Goal: Task Accomplishment & Management: Manage account settings

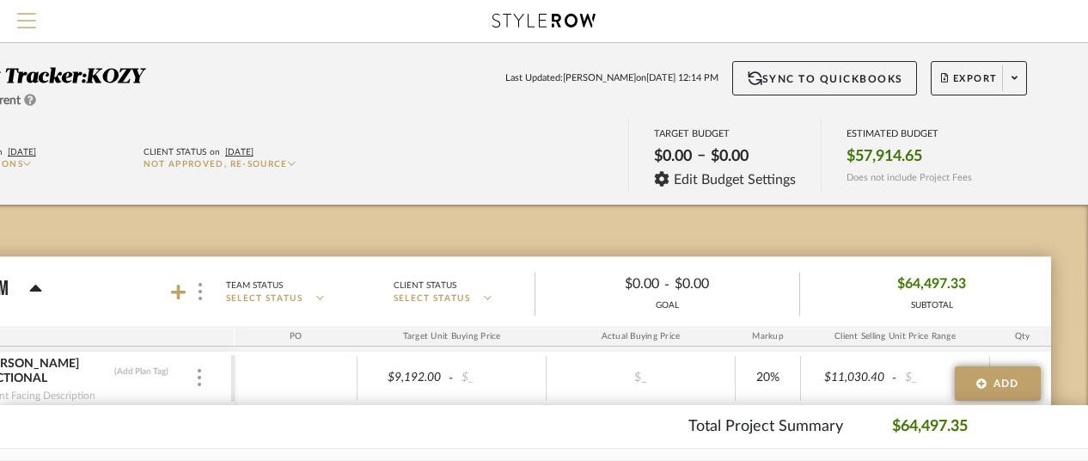
click at [20, 15] on span "Menu" at bounding box center [26, 26] width 19 height 26
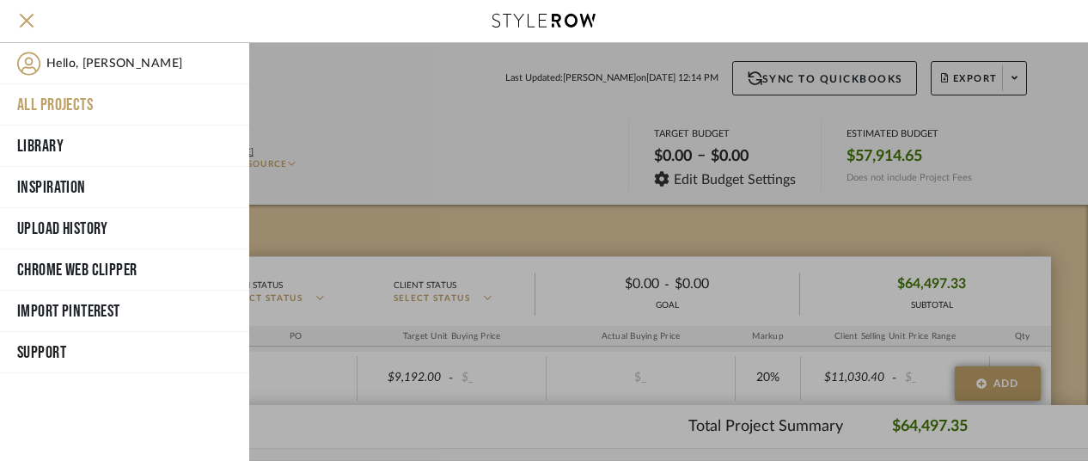
click at [77, 94] on button "All Projects" at bounding box center [124, 104] width 249 height 41
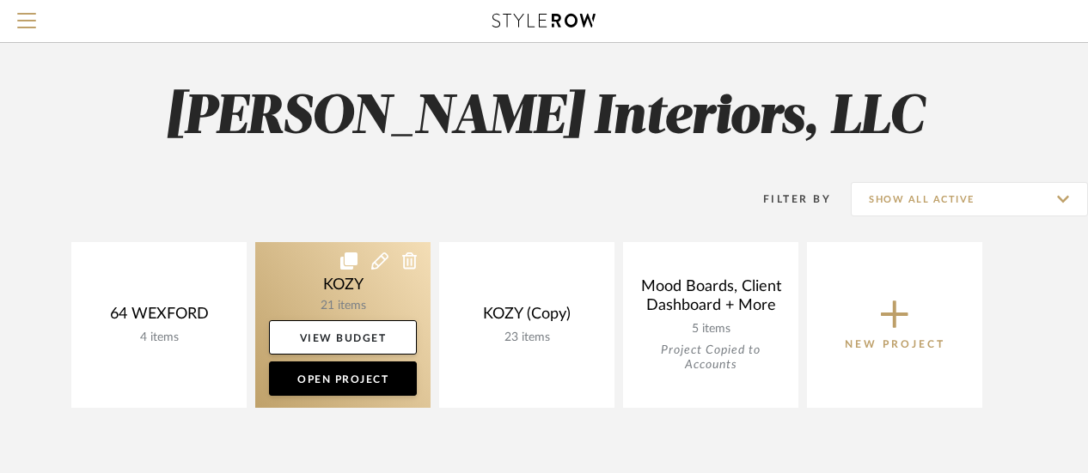
click at [359, 278] on link at bounding box center [342, 325] width 175 height 166
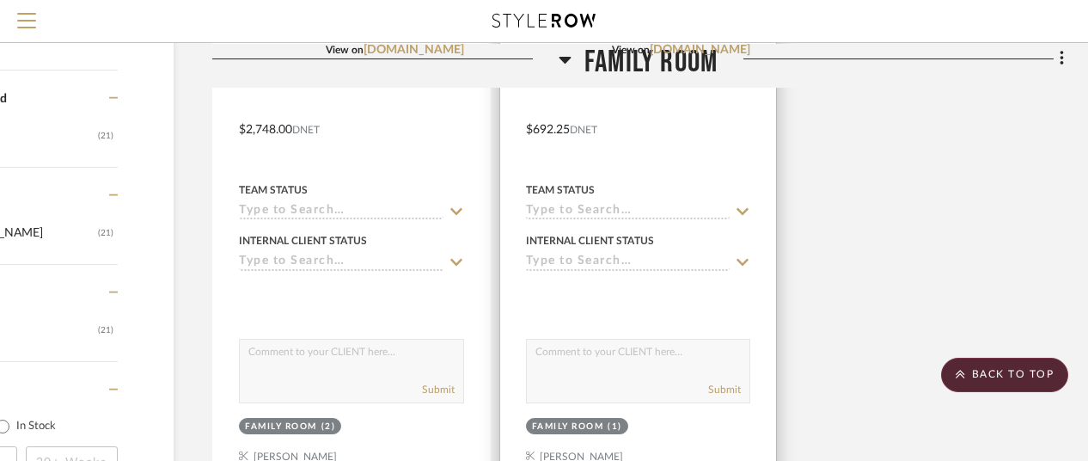
scroll to position [2430, 150]
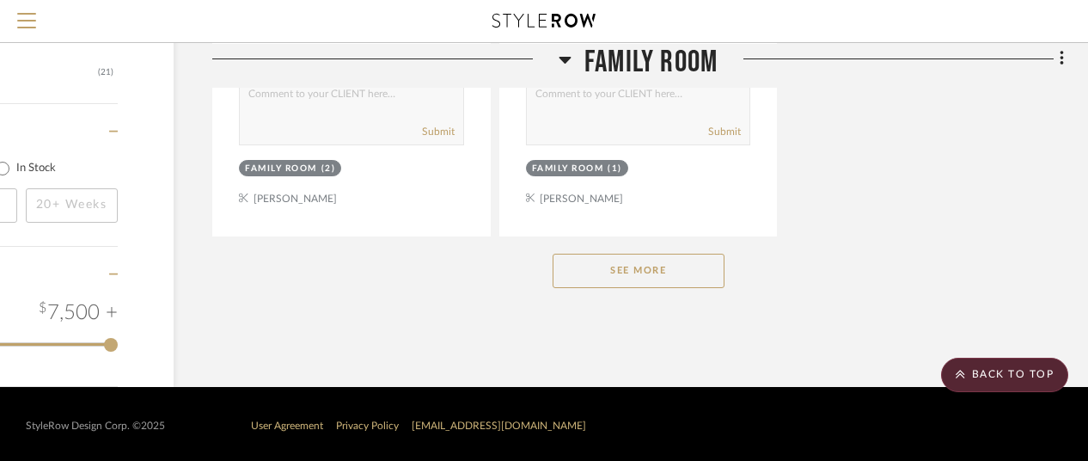
click at [637, 266] on button "See More" at bounding box center [639, 270] width 172 height 34
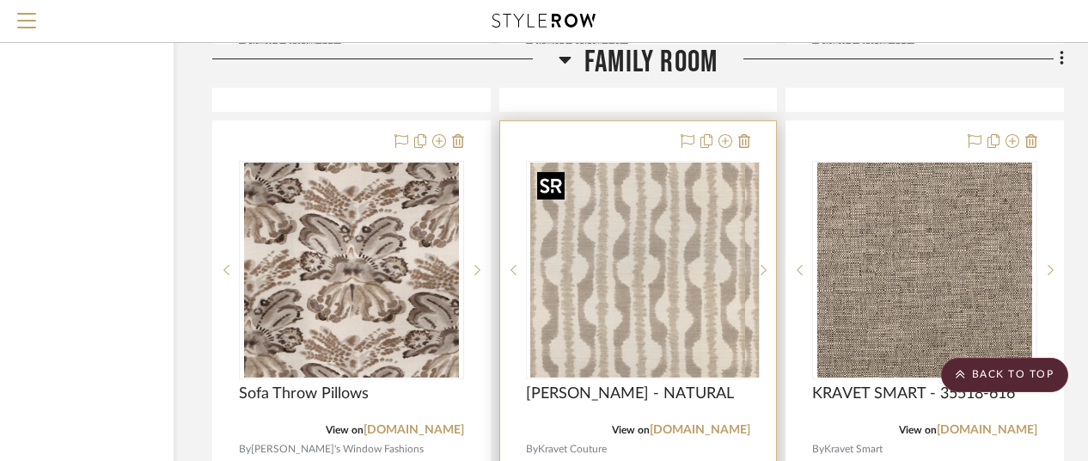
scroll to position [4922, 150]
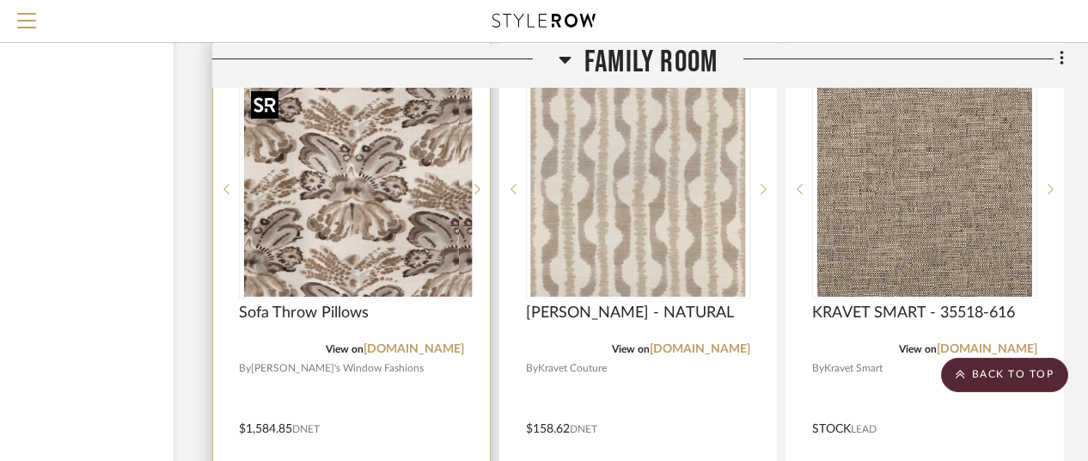
click at [370, 215] on img "0" at bounding box center [364, 189] width 215 height 215
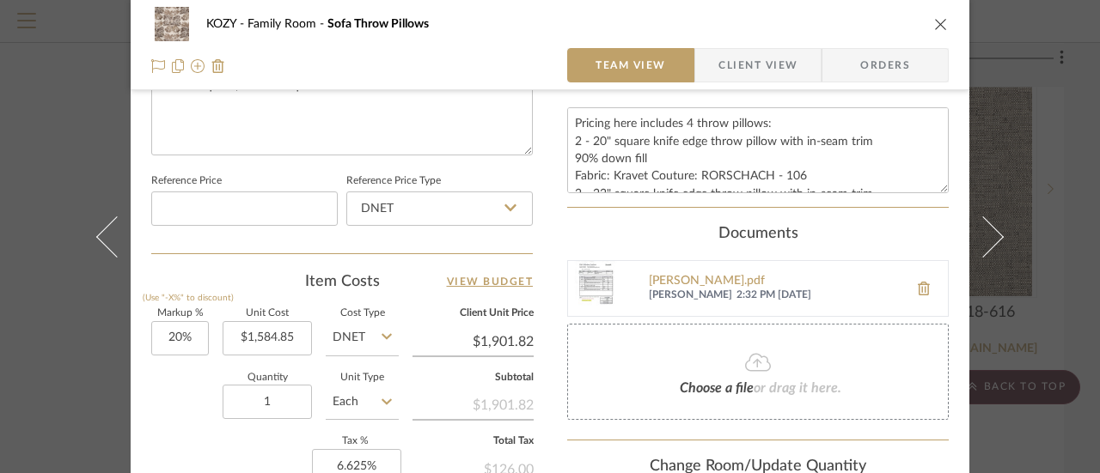
scroll to position [945, 0]
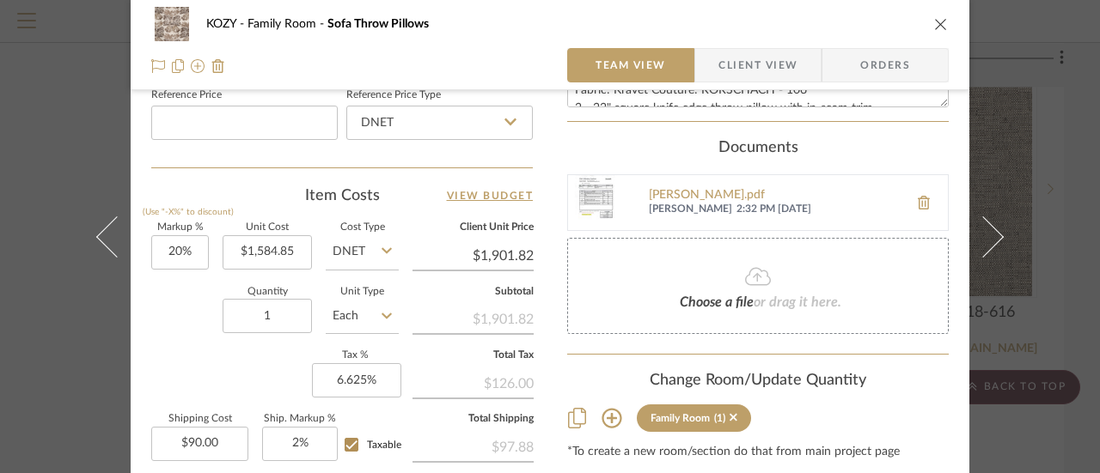
click at [753, 271] on icon at bounding box center [758, 277] width 26 height 18
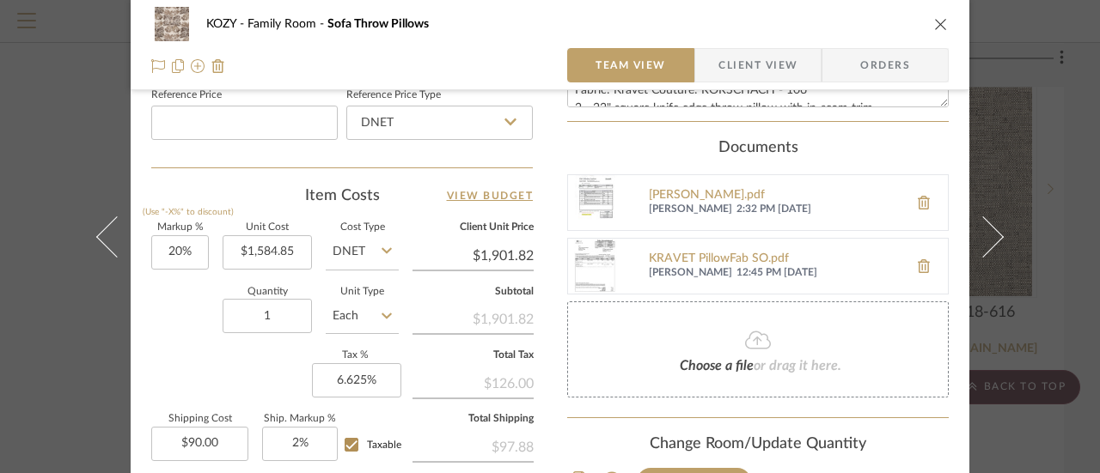
click at [589, 255] on img at bounding box center [595, 266] width 55 height 55
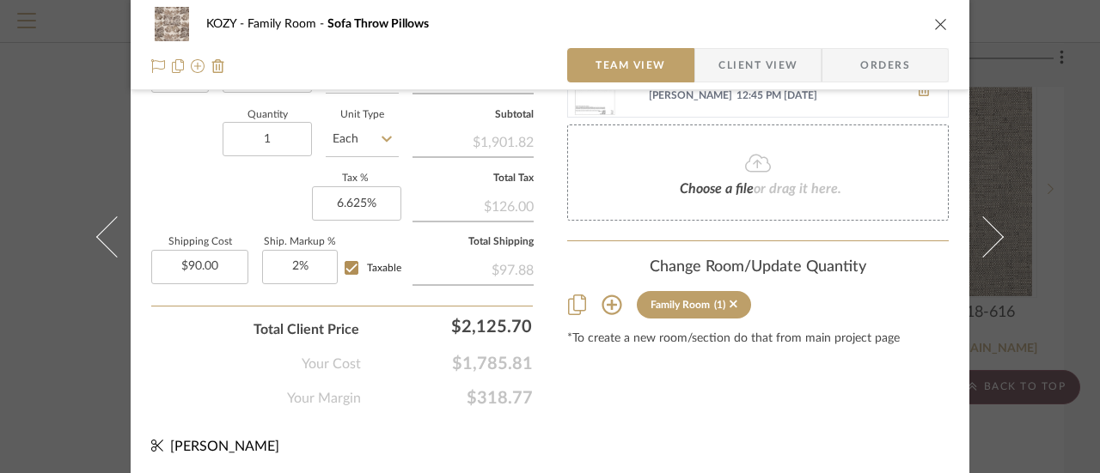
scroll to position [1036, 0]
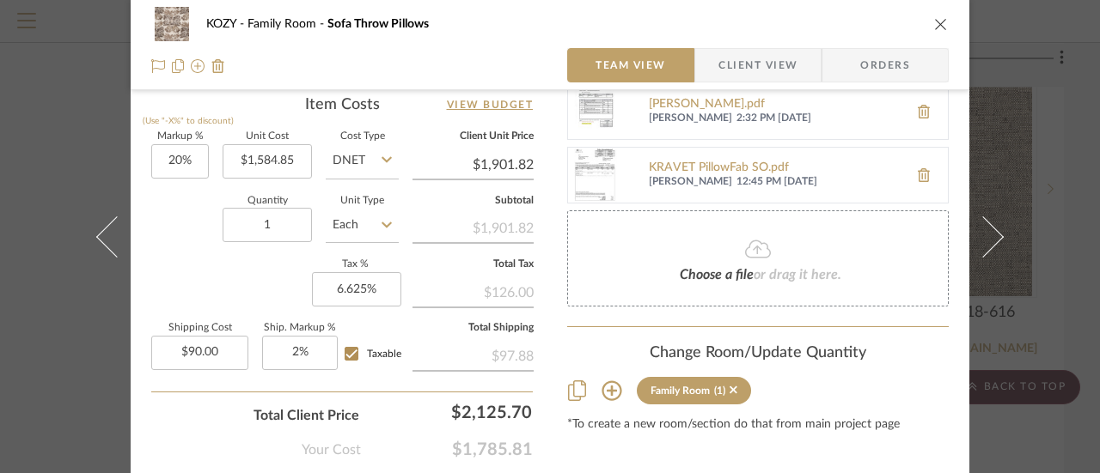
click at [588, 162] on img at bounding box center [595, 175] width 55 height 55
